Goal: Communication & Community: Participate in discussion

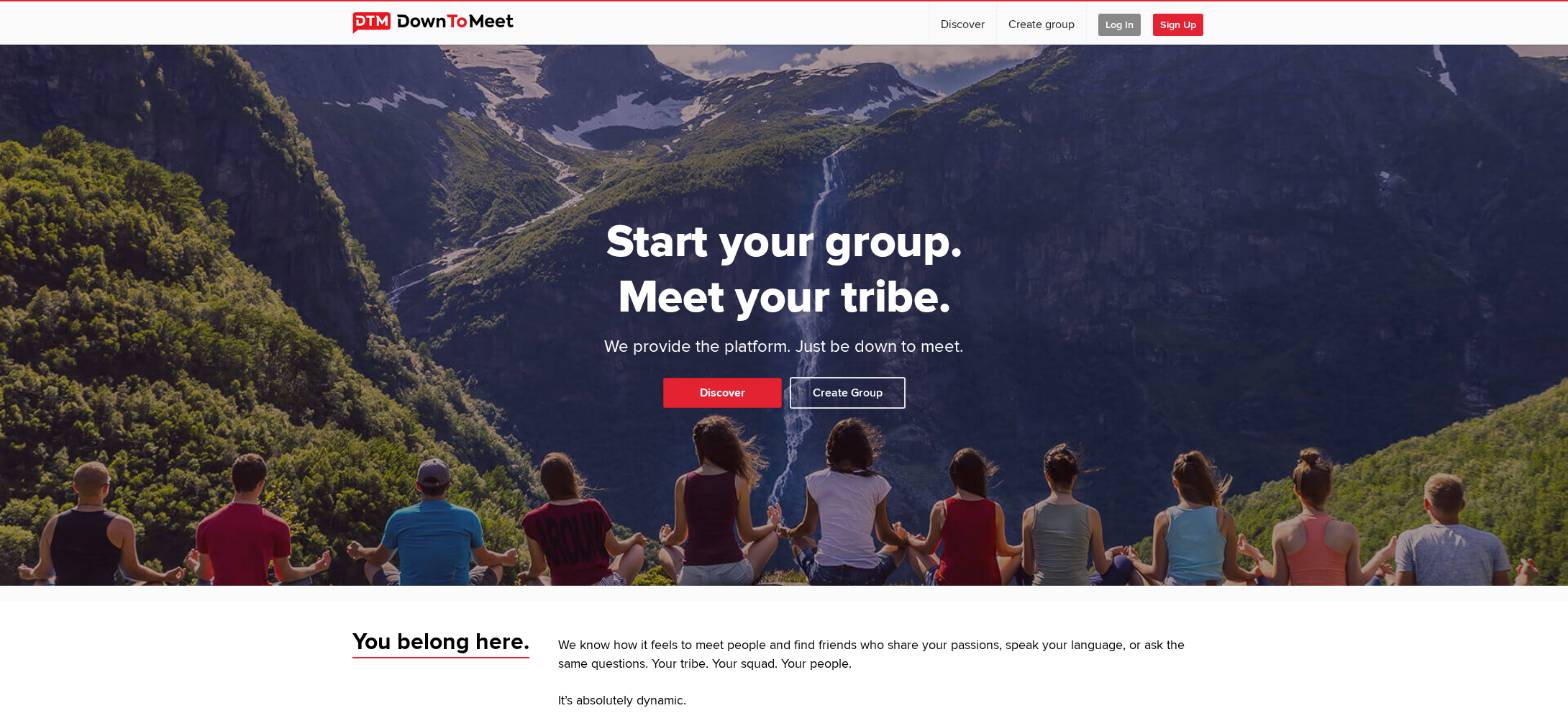
click at [1120, 26] on span "Log In" at bounding box center [1120, 25] width 42 height 23
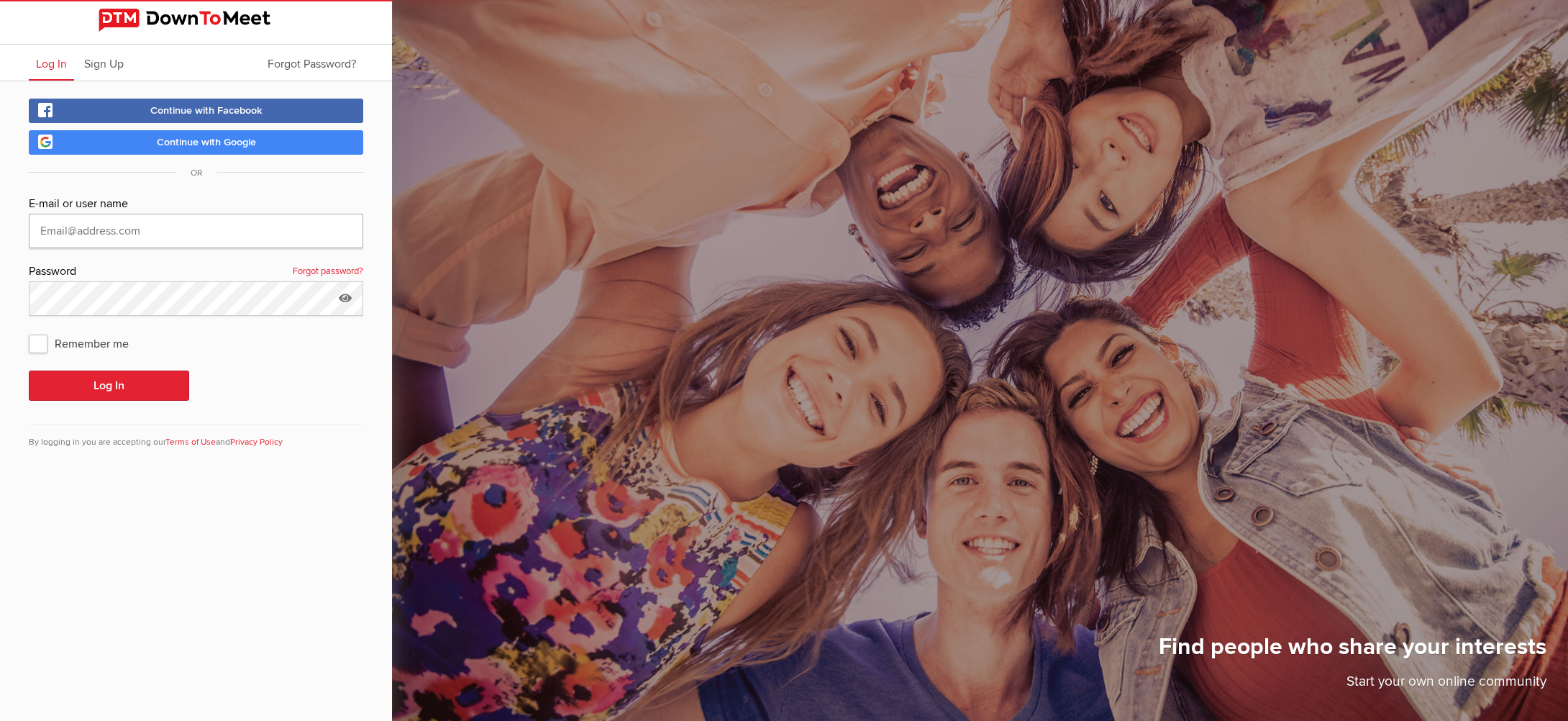
type input "[EMAIL_ADDRESS][DOMAIN_NAME]"
click at [109, 386] on button "Log In" at bounding box center [109, 385] width 160 height 30
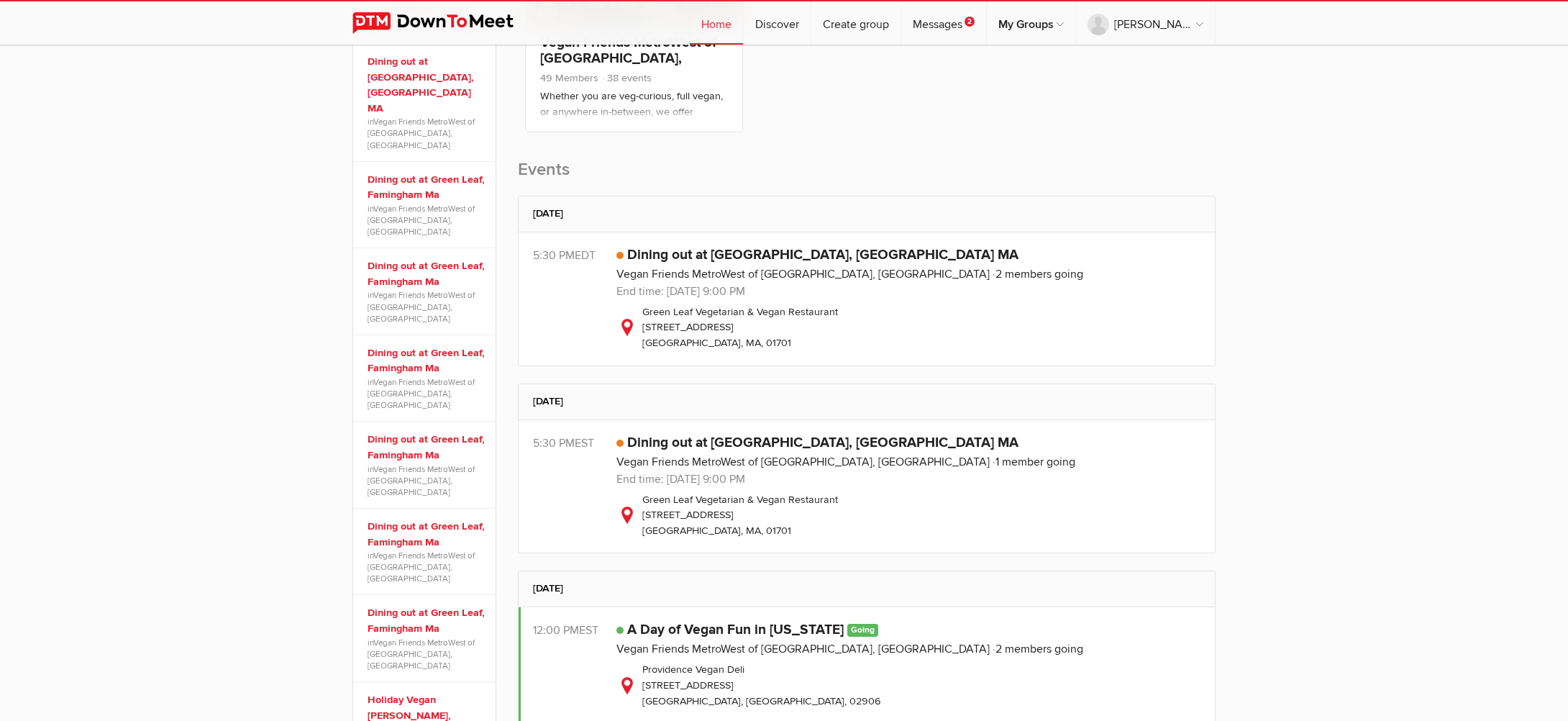
scroll to position [359, 0]
click at [742, 305] on div "Green Leaf Vegetarian & Vegan Restaurant [STREET_ADDRESS]" at bounding box center [909, 325] width 584 height 47
click at [669, 254] on link "Dining out at [GEOGRAPHIC_DATA], [GEOGRAPHIC_DATA] MA" at bounding box center [823, 252] width 391 height 17
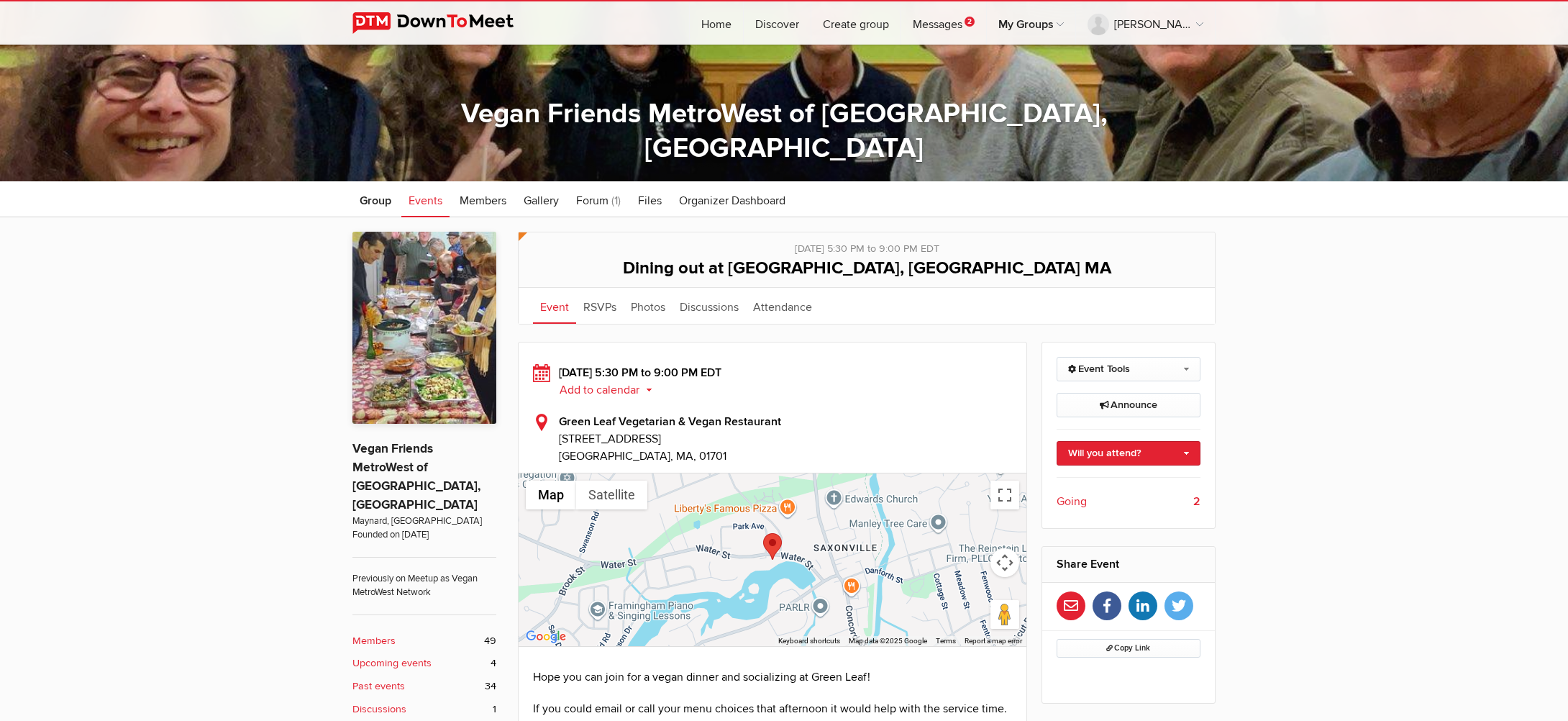
scroll to position [260, 0]
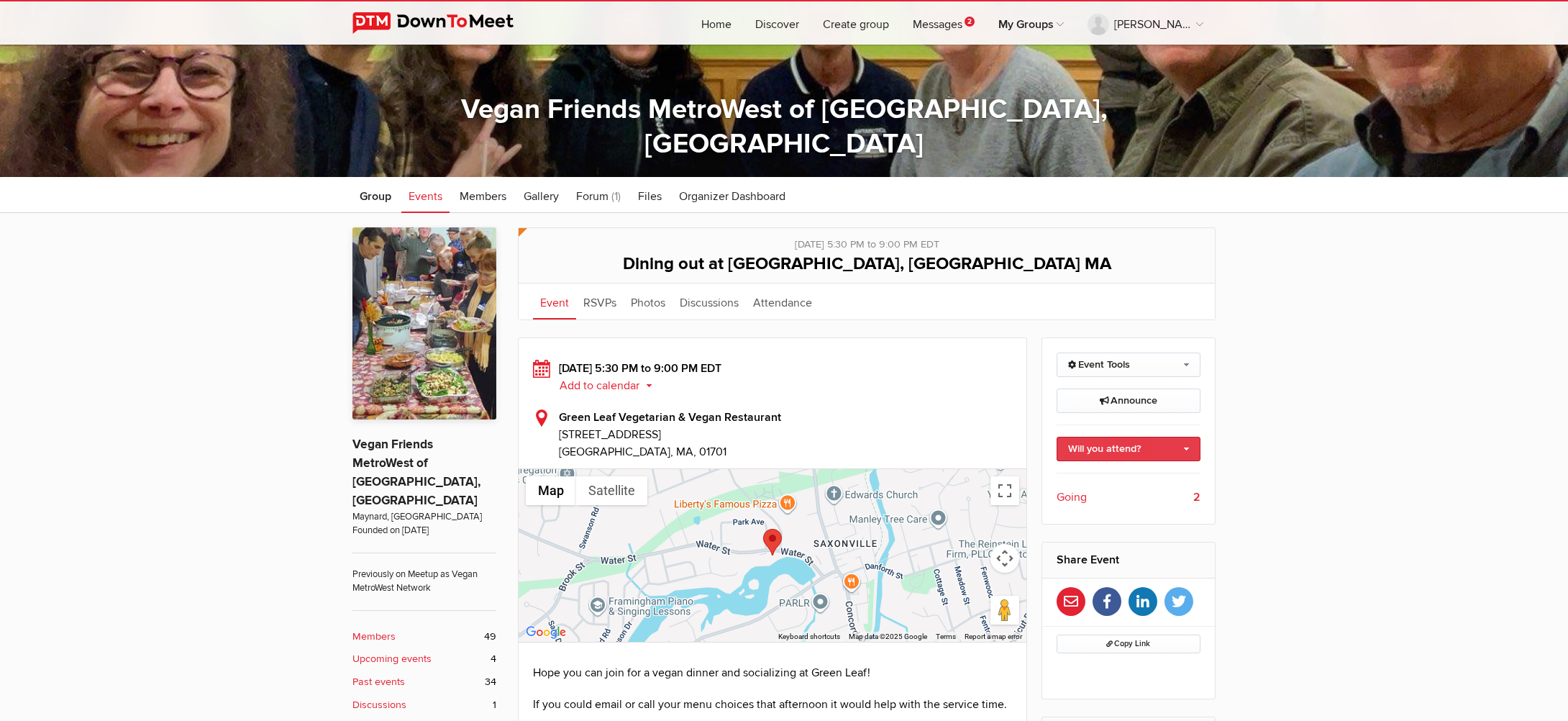
click at [1094, 450] on link "Will you attend?" at bounding box center [1129, 449] width 144 height 25
click at [1094, 502] on link "Not going" at bounding box center [1129, 502] width 143 height 22
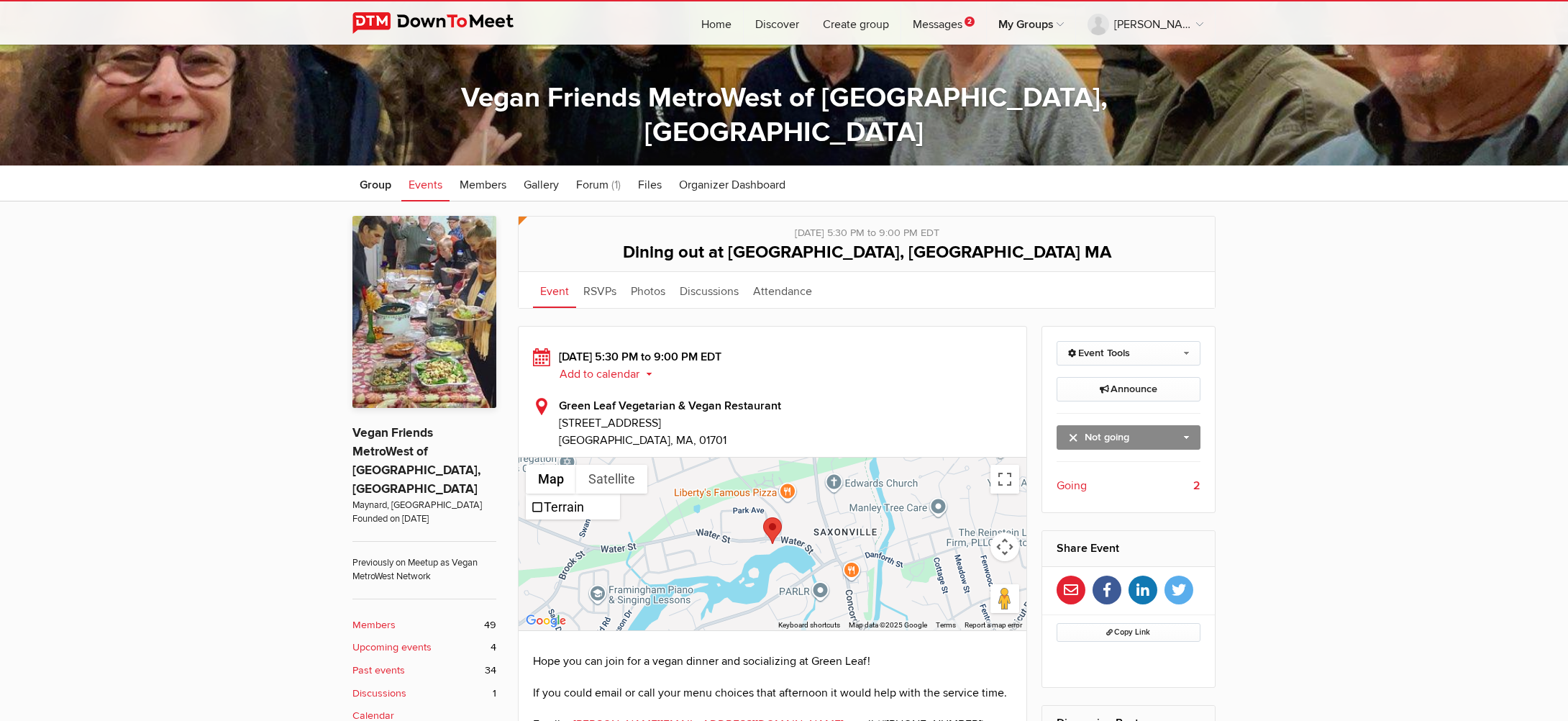
scroll to position [271, 0]
click at [394, 640] on b "Upcoming events" at bounding box center [392, 648] width 79 height 16
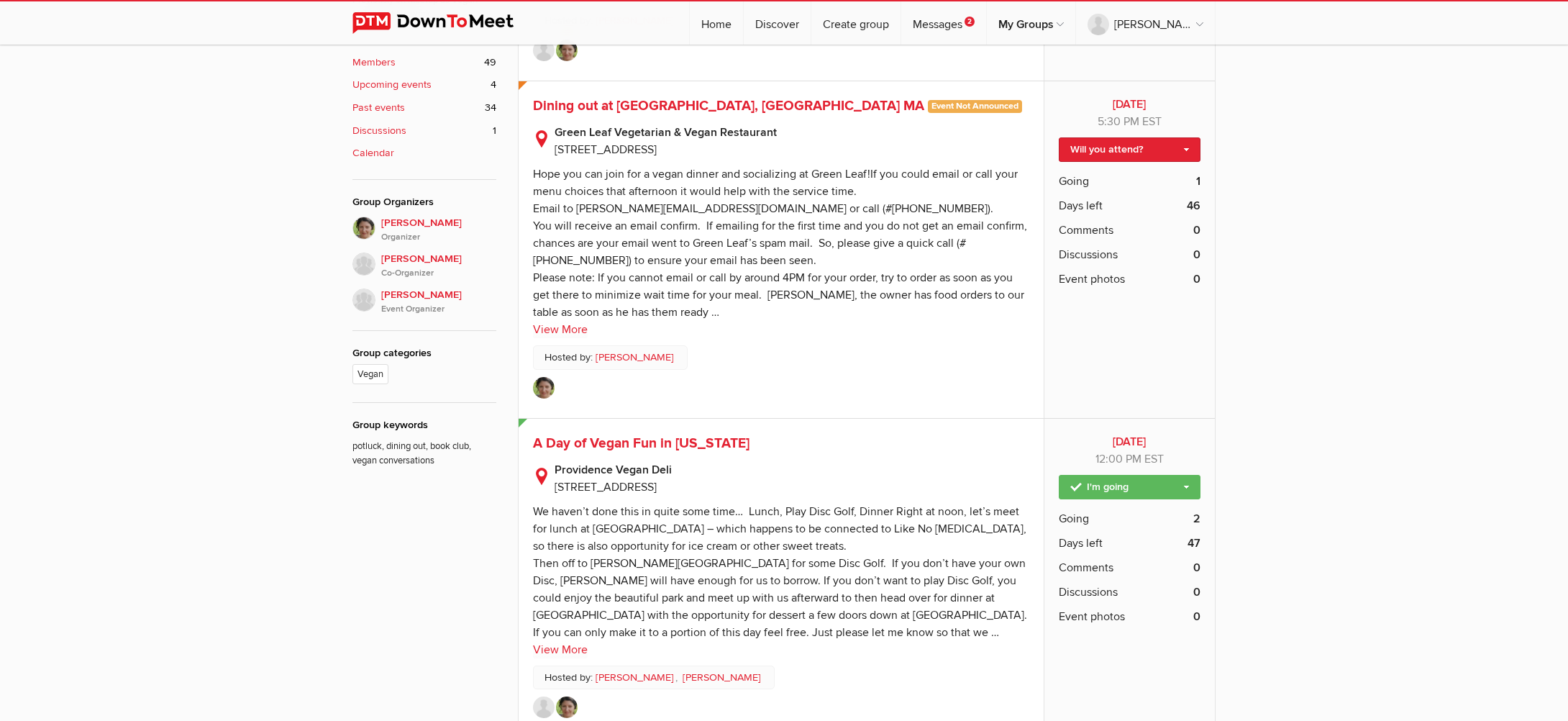
scroll to position [835, 0]
click at [599, 440] on span "A Day of Vegan Fun in [US_STATE]" at bounding box center [641, 443] width 216 height 17
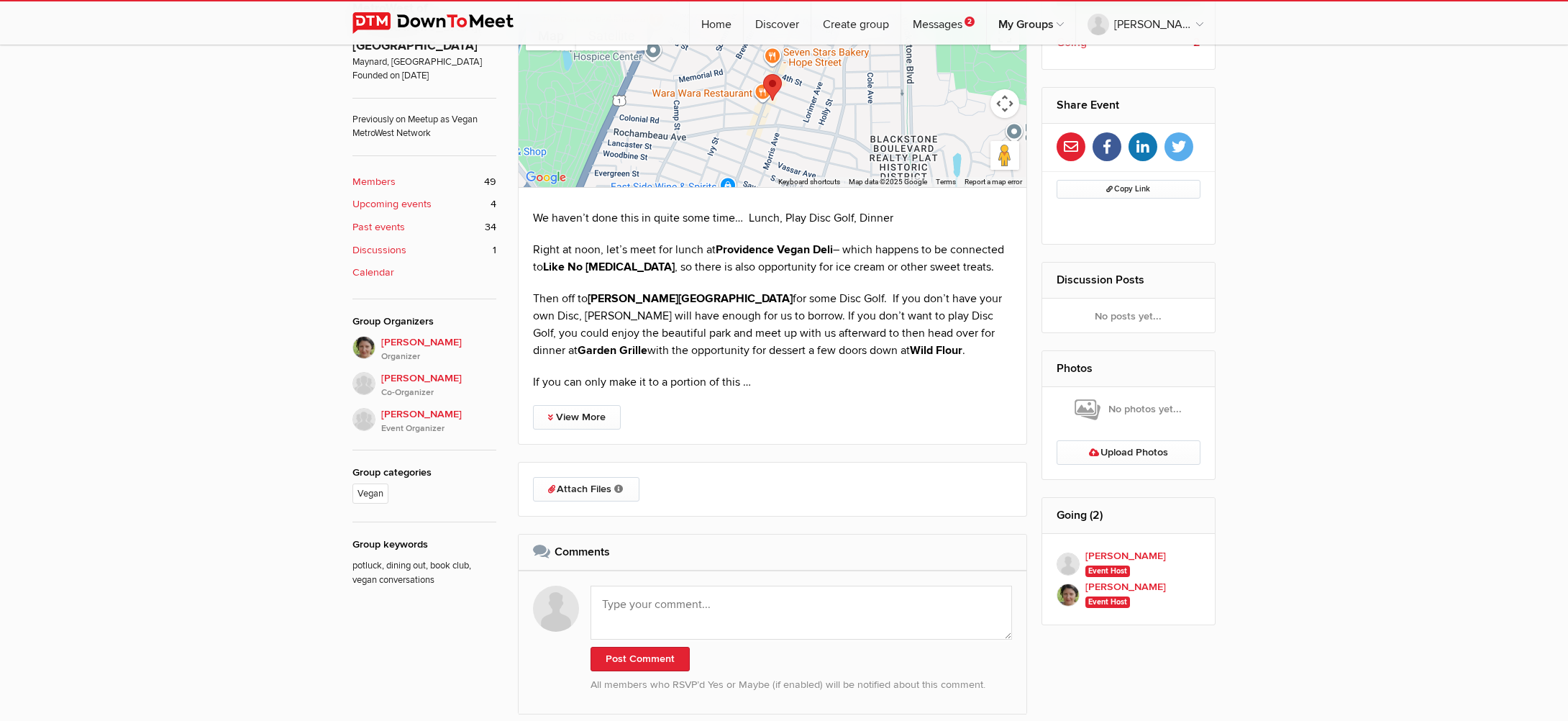
scroll to position [717, 0]
click at [599, 416] on link "View More" at bounding box center [577, 416] width 87 height 25
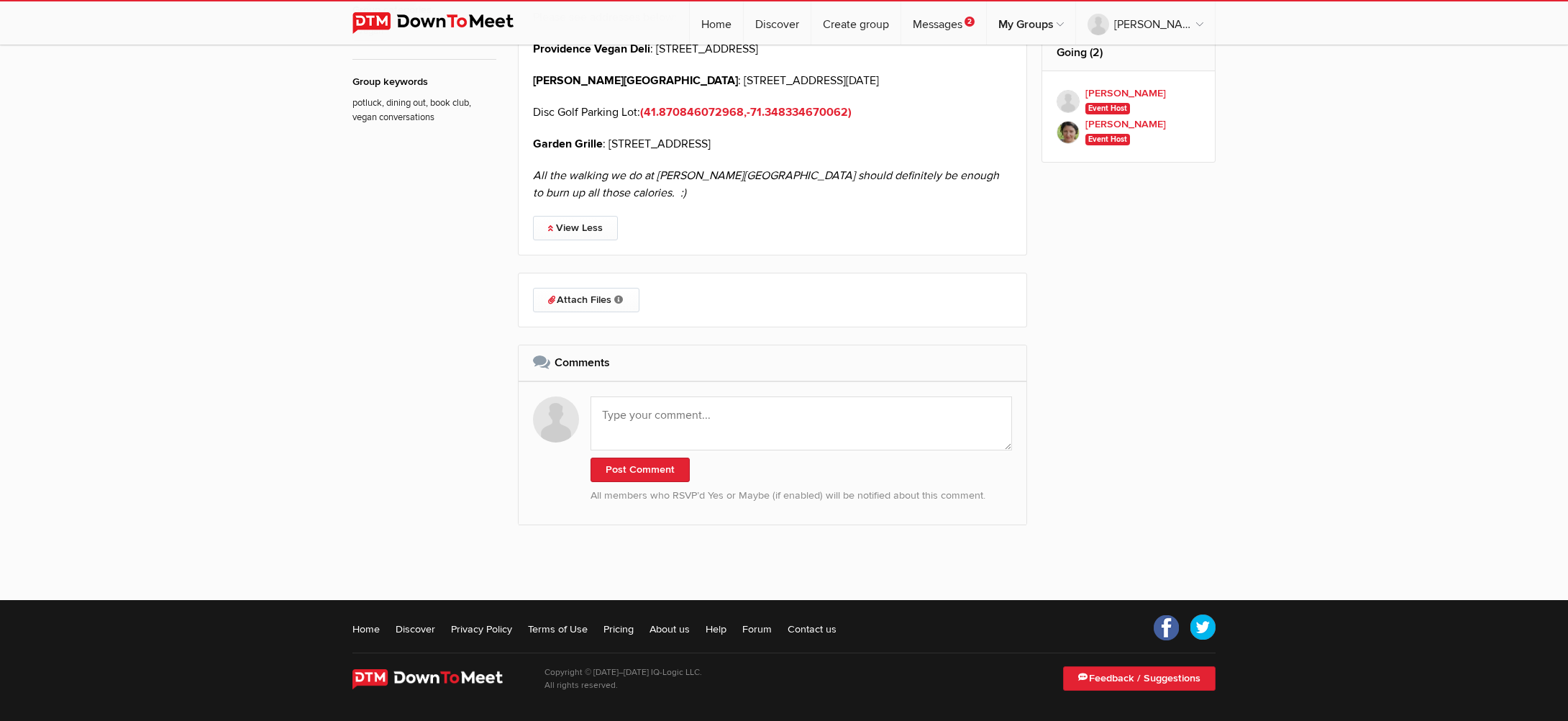
scroll to position [1177, 0]
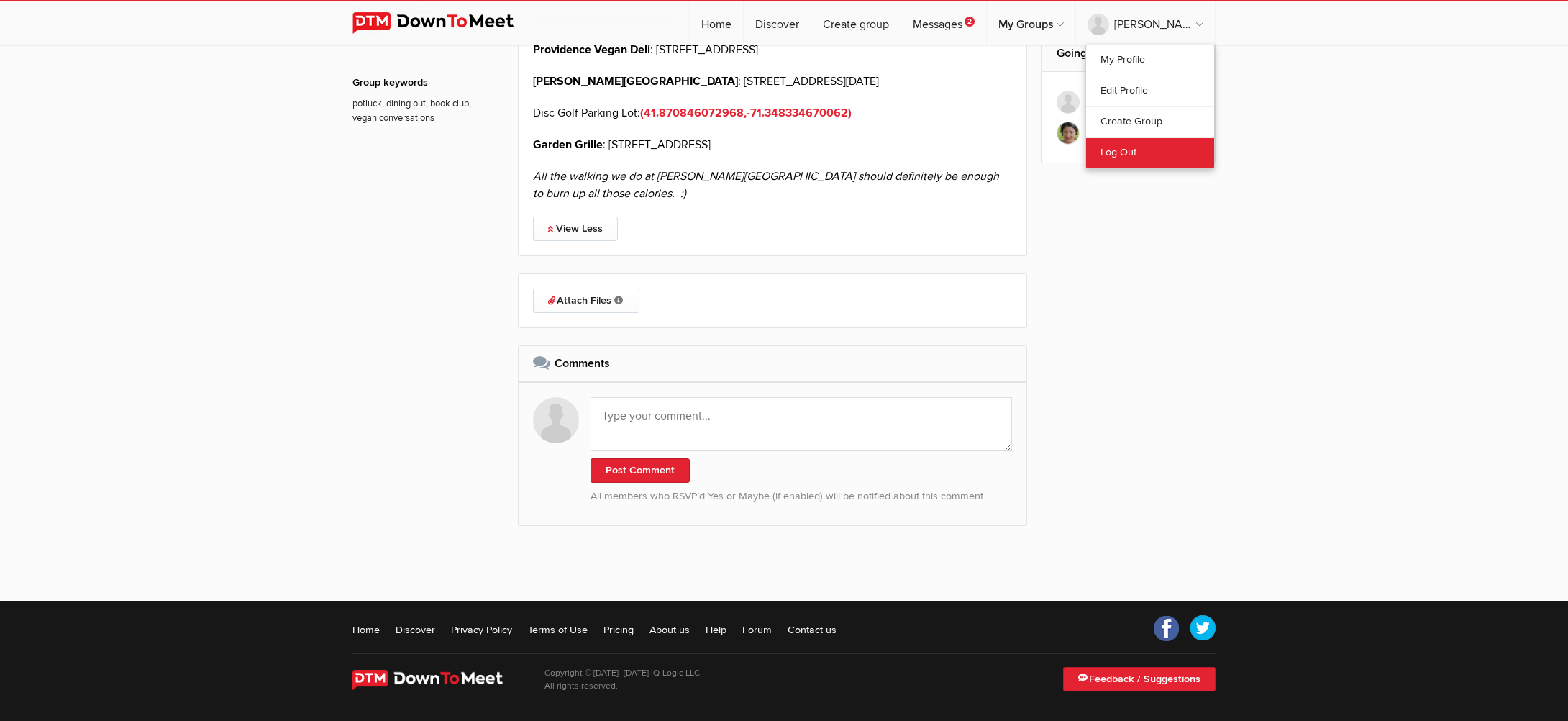
click at [1108, 155] on link "Log Out" at bounding box center [1150, 153] width 128 height 31
